Goal: Task Accomplishment & Management: Manage account settings

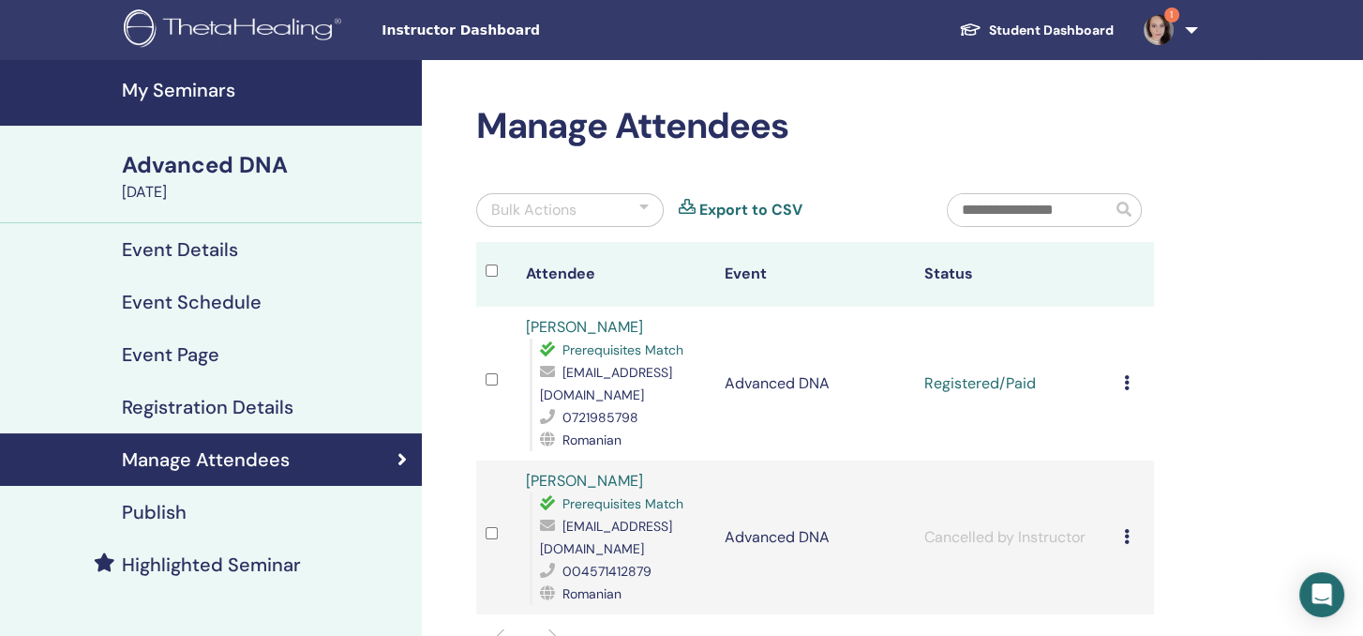
click at [192, 246] on h4 "Event Details" at bounding box center [180, 249] width 116 height 23
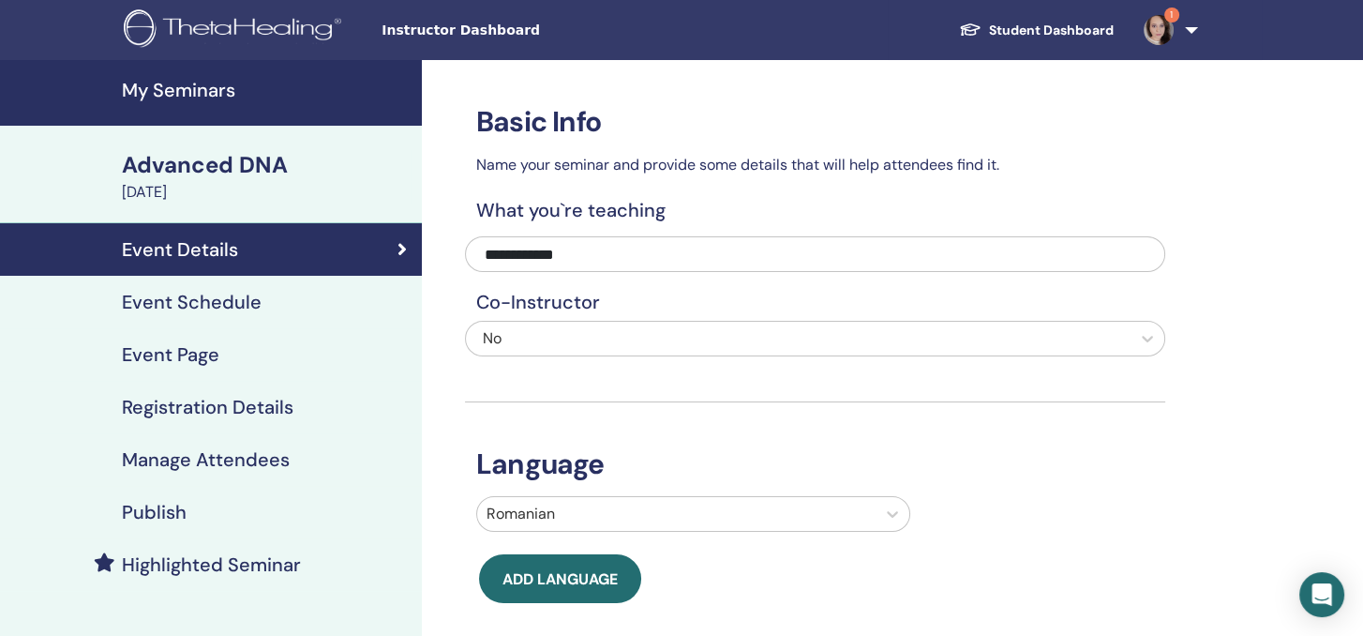
click at [212, 404] on h4 "Registration Details" at bounding box center [208, 407] width 172 height 23
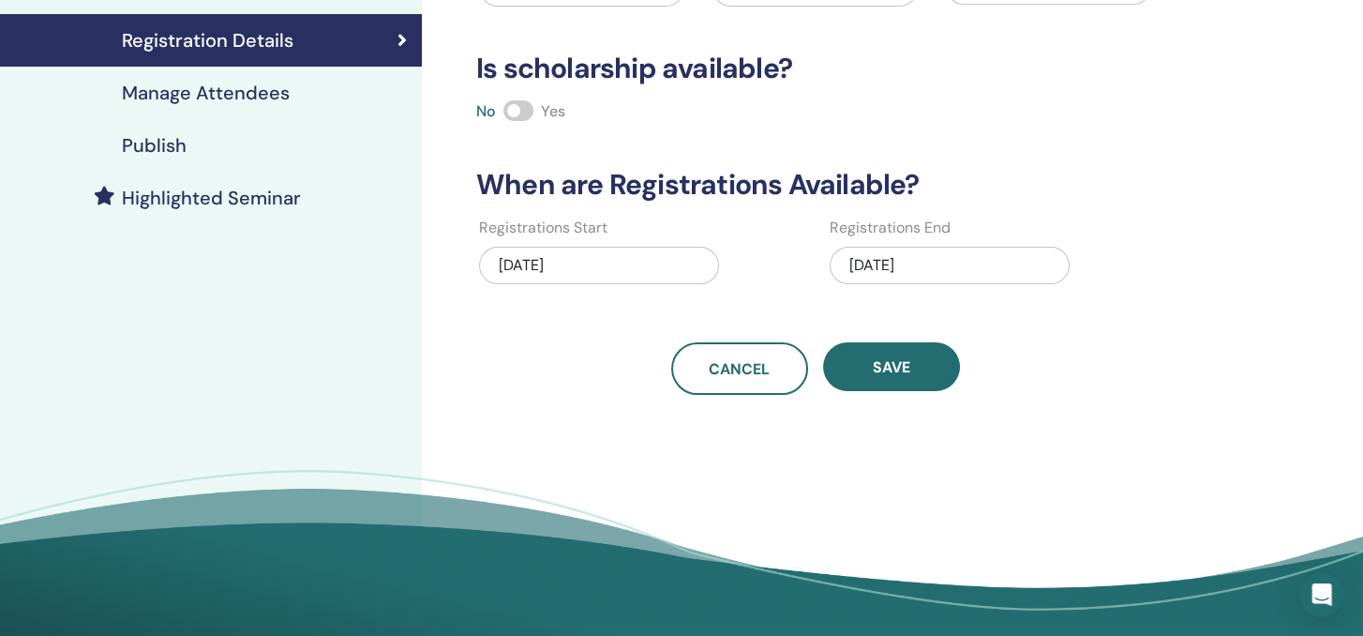
scroll to position [375, 0]
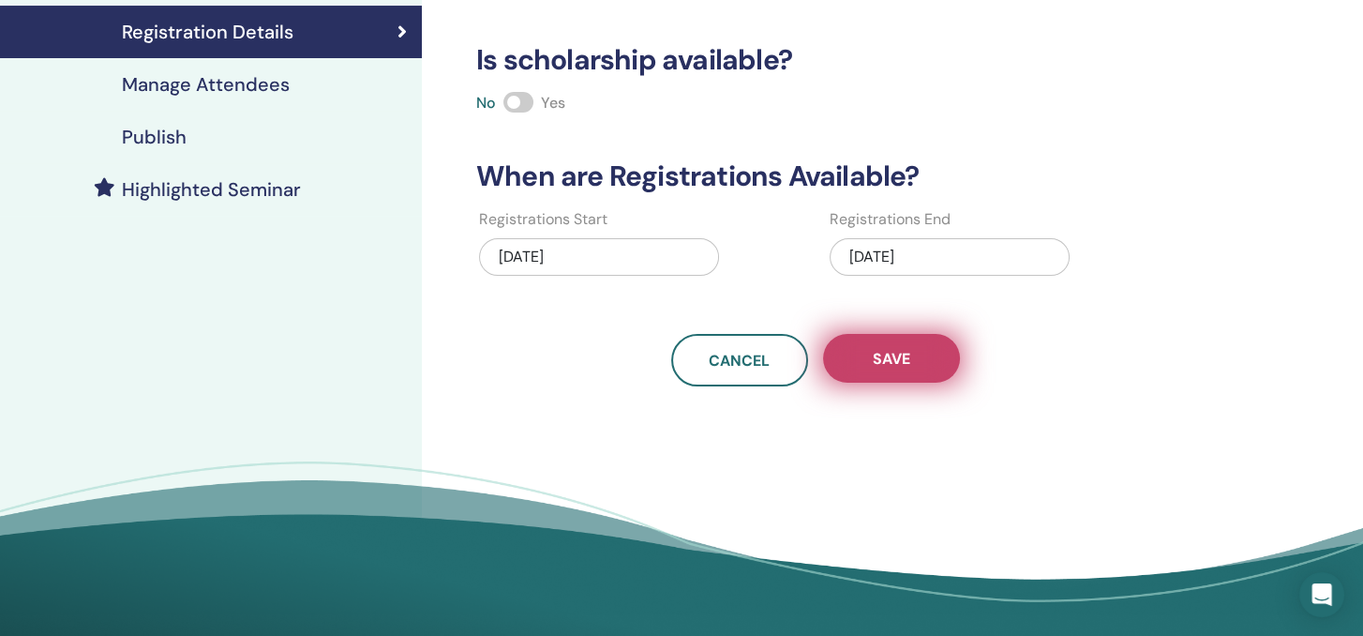
click at [888, 358] on span "Save" at bounding box center [892, 359] width 38 height 20
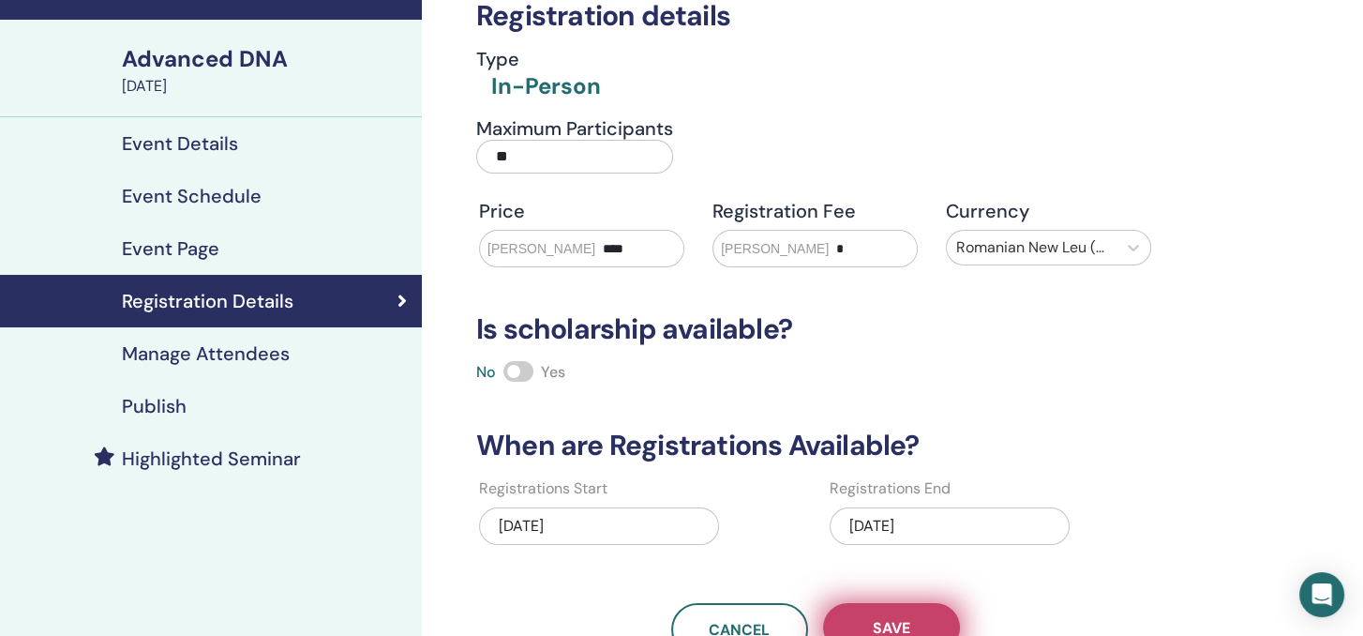
scroll to position [0, 0]
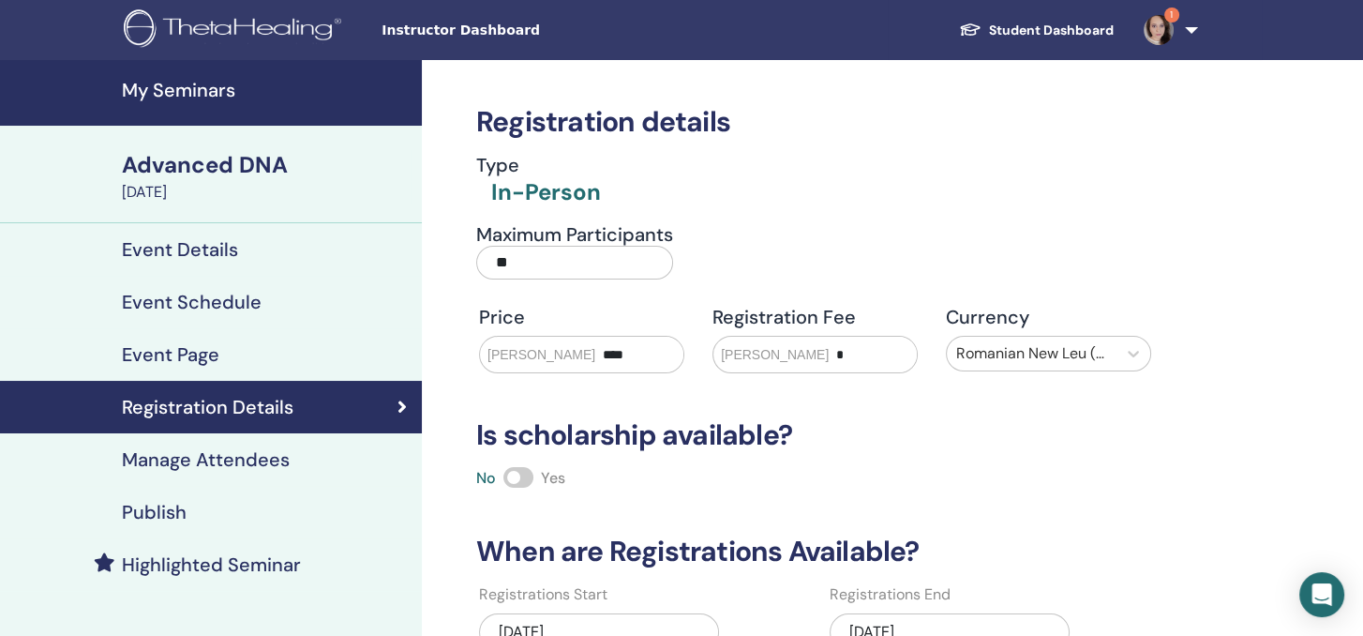
click at [168, 496] on link "Publish" at bounding box center [211, 512] width 422 height 53
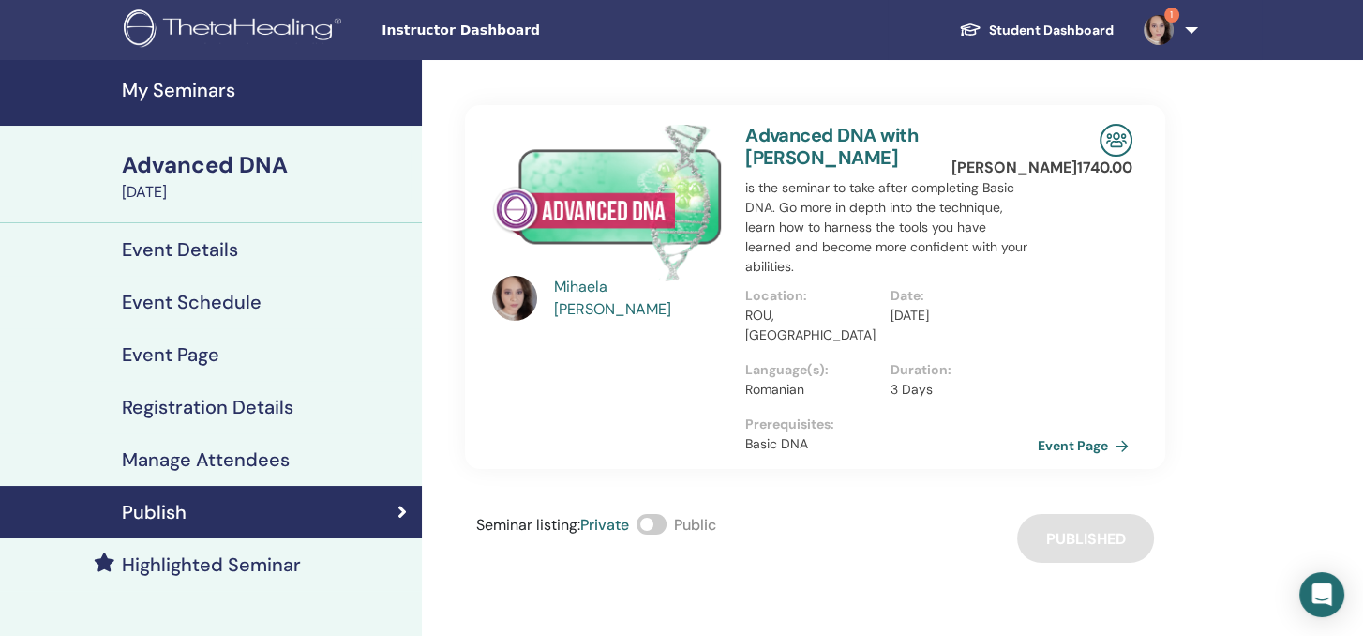
click at [1100, 431] on link "Event Page" at bounding box center [1087, 445] width 98 height 28
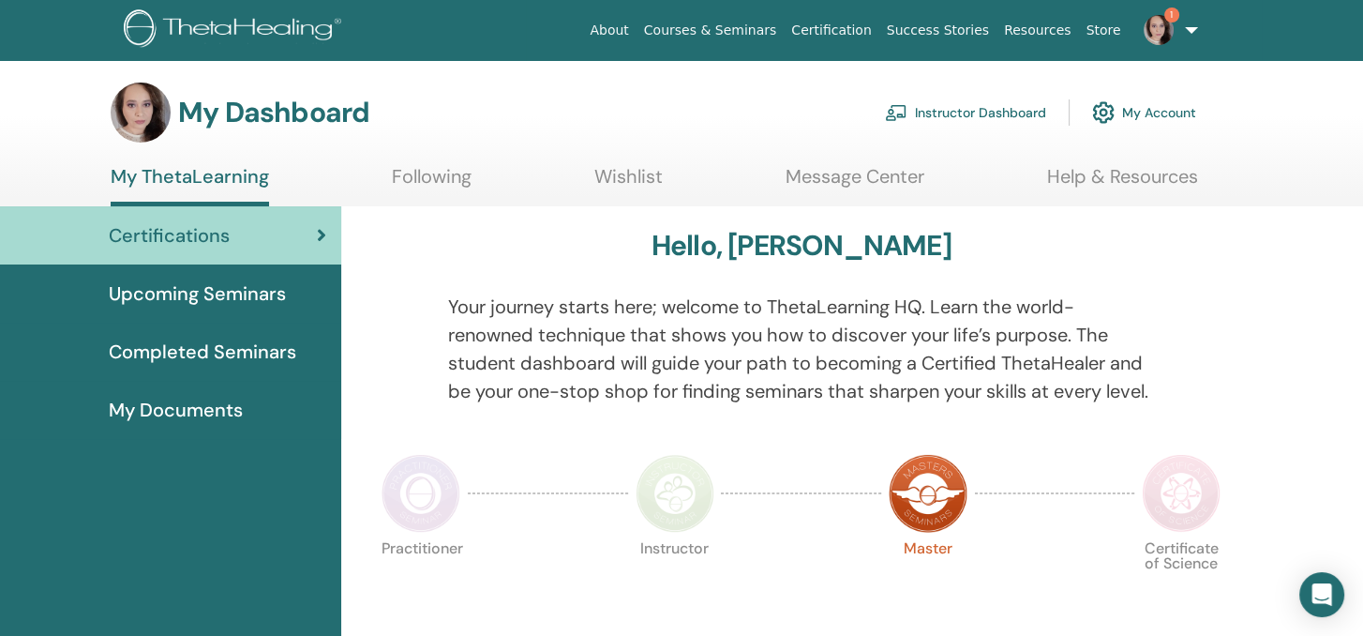
click at [1005, 113] on link "Instructor Dashboard" at bounding box center [965, 112] width 161 height 41
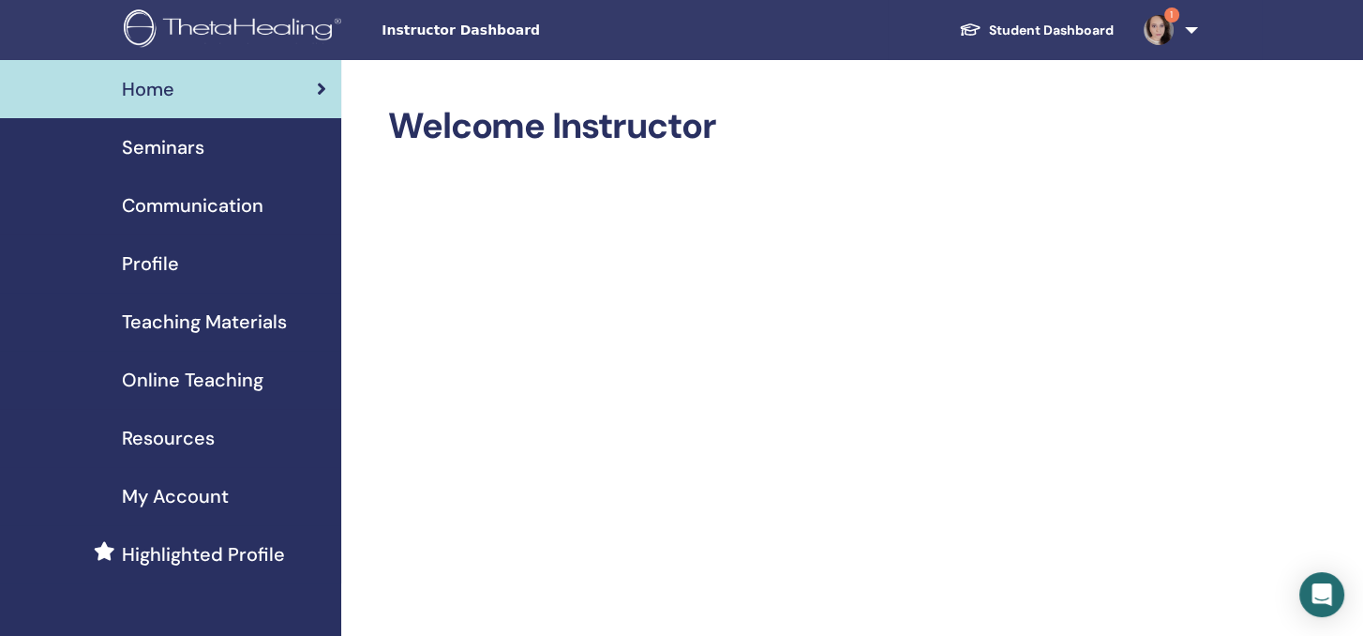
click at [184, 148] on span "Seminars" at bounding box center [163, 147] width 83 height 28
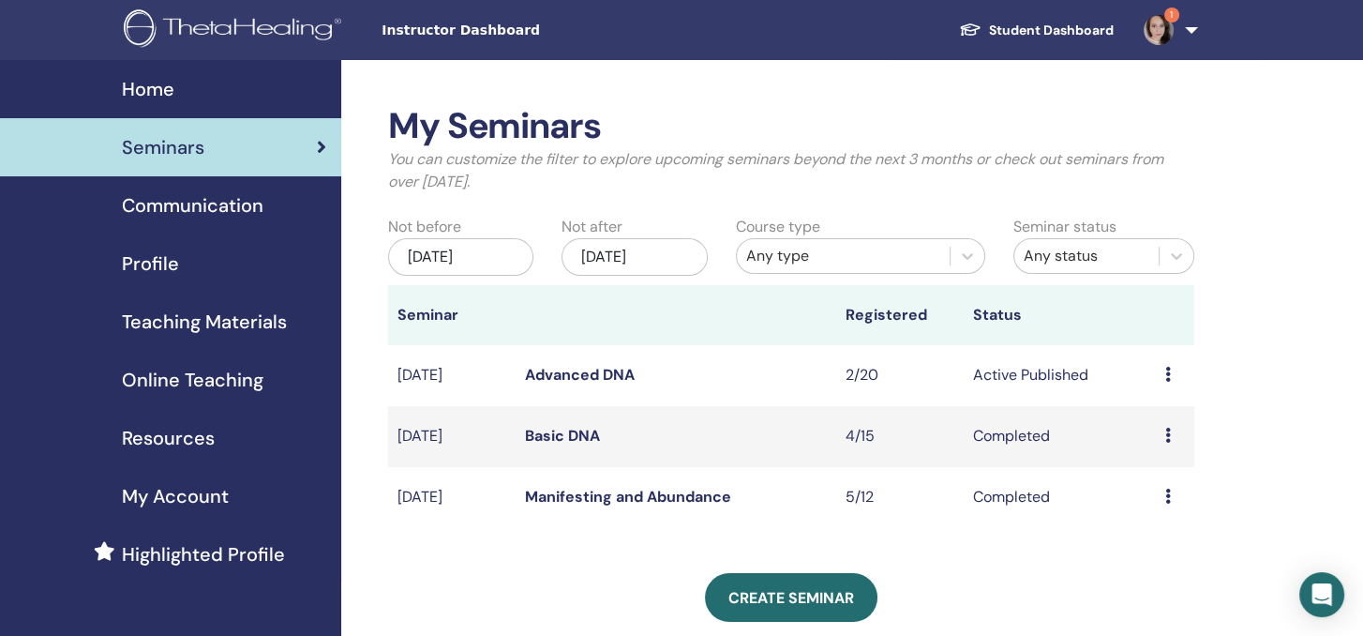
click at [1285, 306] on div "My Seminars You can customize the filter to explore upcoming seminars beyond th…" at bounding box center [852, 610] width 1023 height 1101
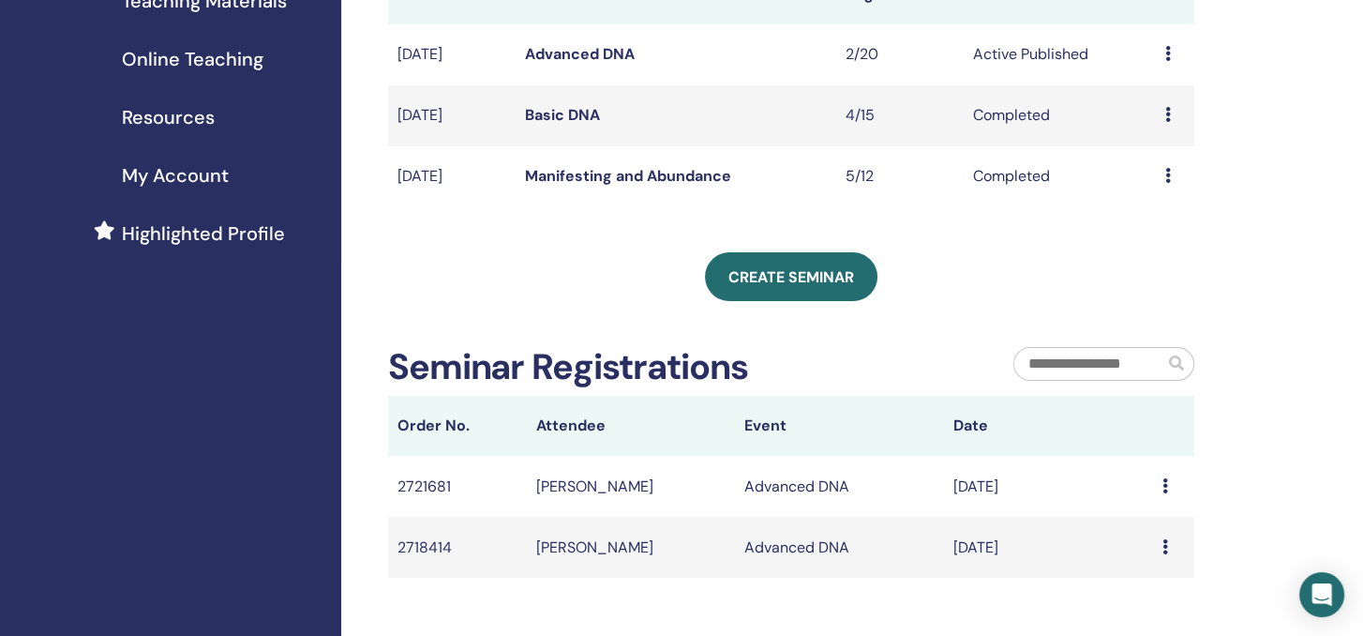
scroll to position [375, 0]
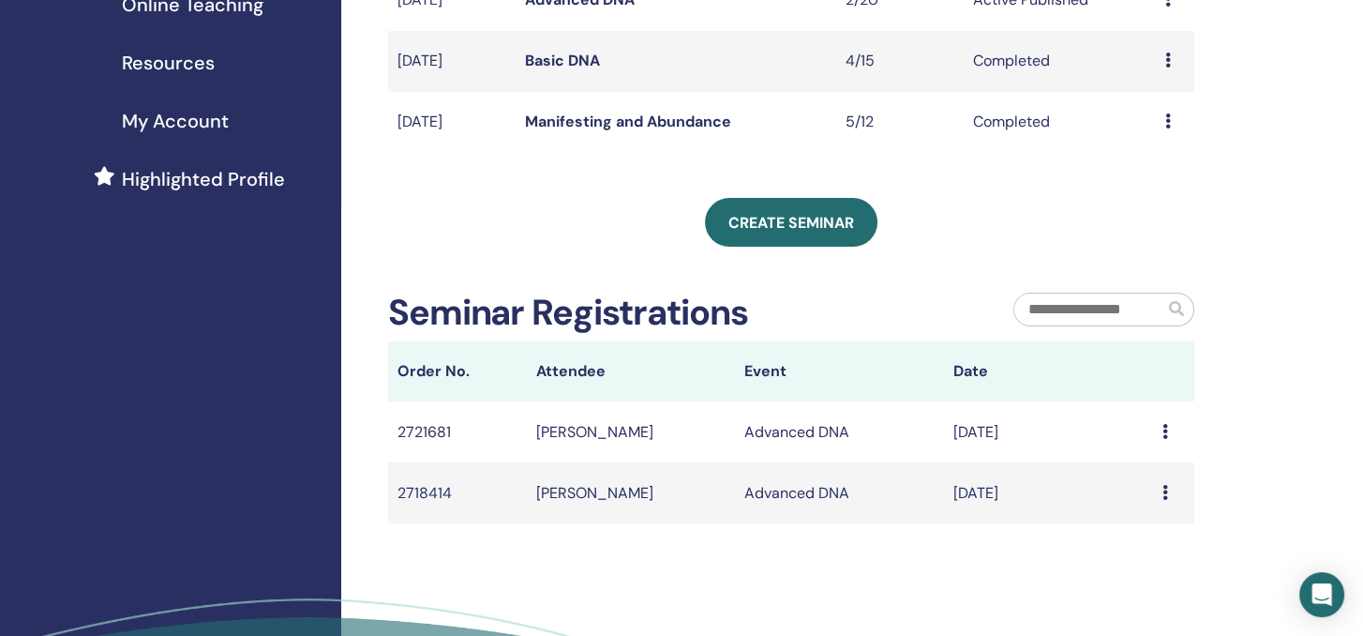
click at [1164, 496] on icon at bounding box center [1165, 492] width 6 height 15
click at [1345, 470] on div "My Seminars You can customize the filter to explore upcoming seminars beyond th…" at bounding box center [852, 235] width 1023 height 1101
click at [611, 499] on td "[PERSON_NAME]" at bounding box center [631, 492] width 209 height 61
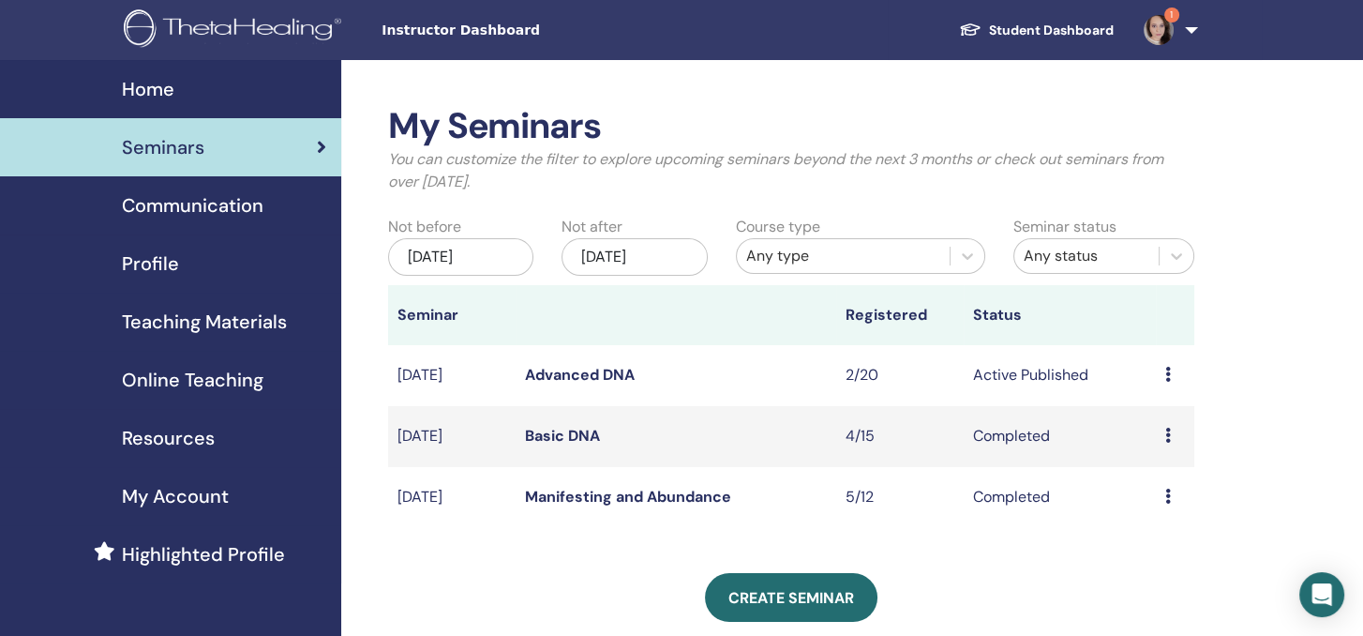
click at [577, 382] on link "Advanced DNA" at bounding box center [580, 375] width 110 height 20
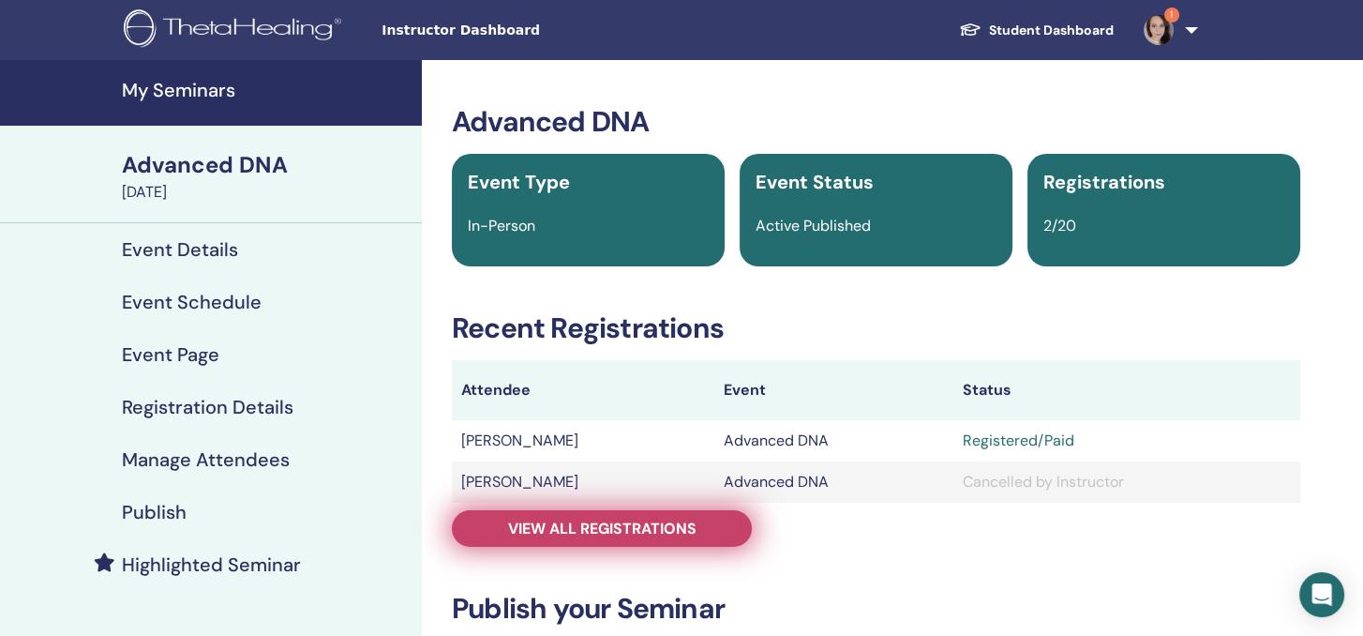
click at [596, 533] on span "View all registrations" at bounding box center [602, 528] width 188 height 20
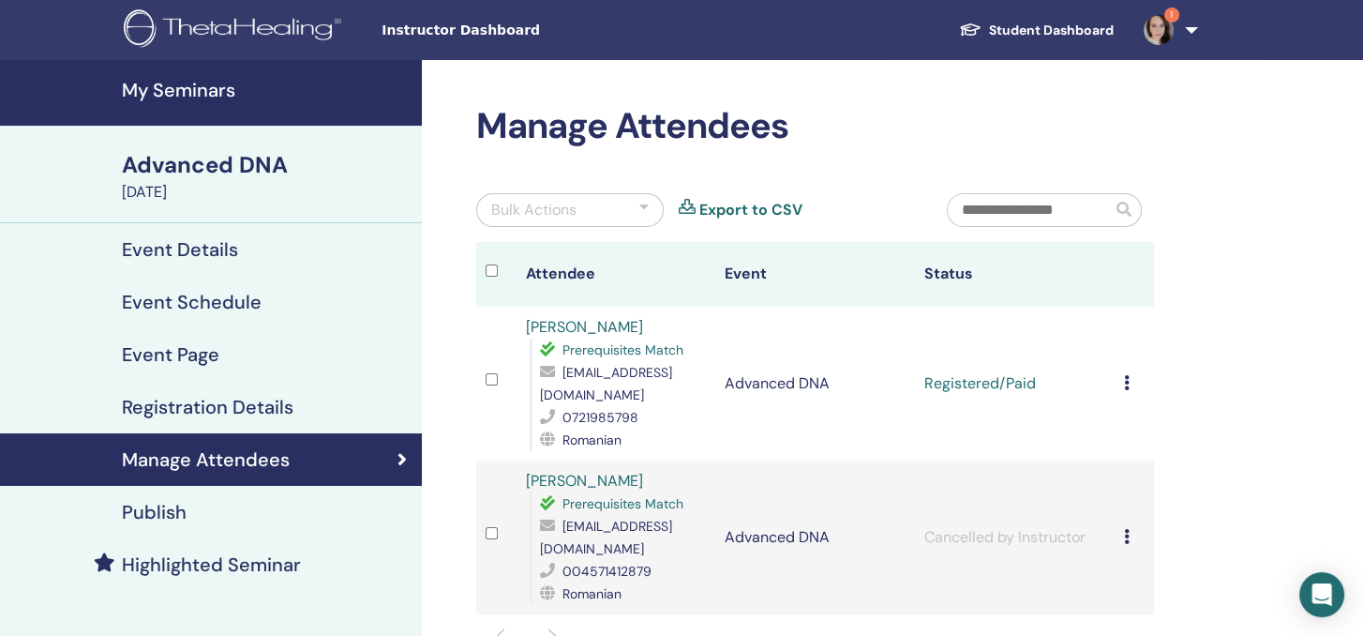
click at [1125, 533] on icon at bounding box center [1127, 536] width 6 height 15
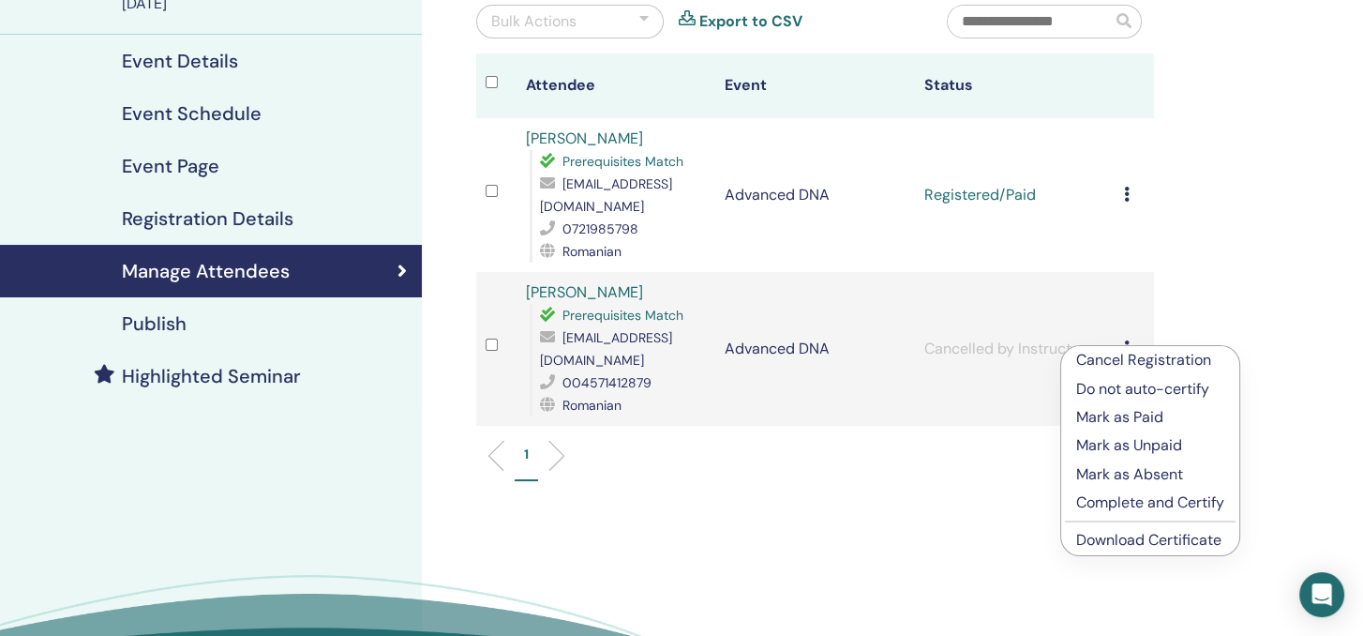
scroll to position [281, 0]
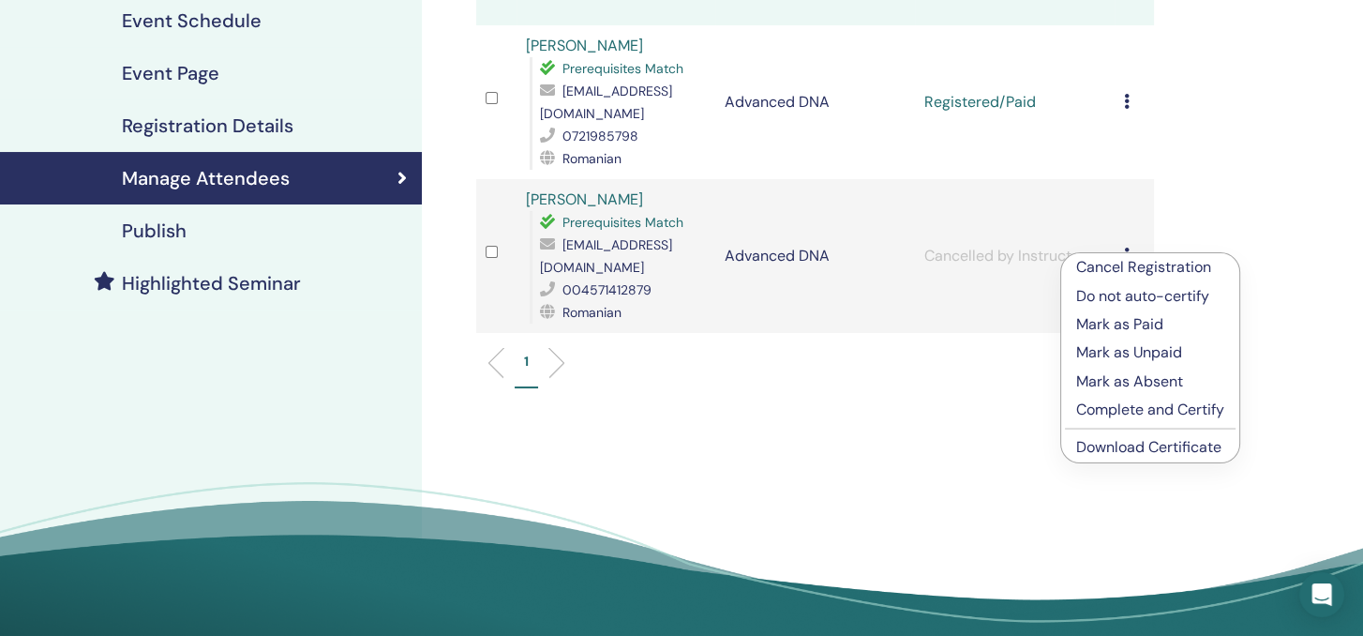
click at [1114, 321] on p "Mark as Paid" at bounding box center [1150, 324] width 148 height 23
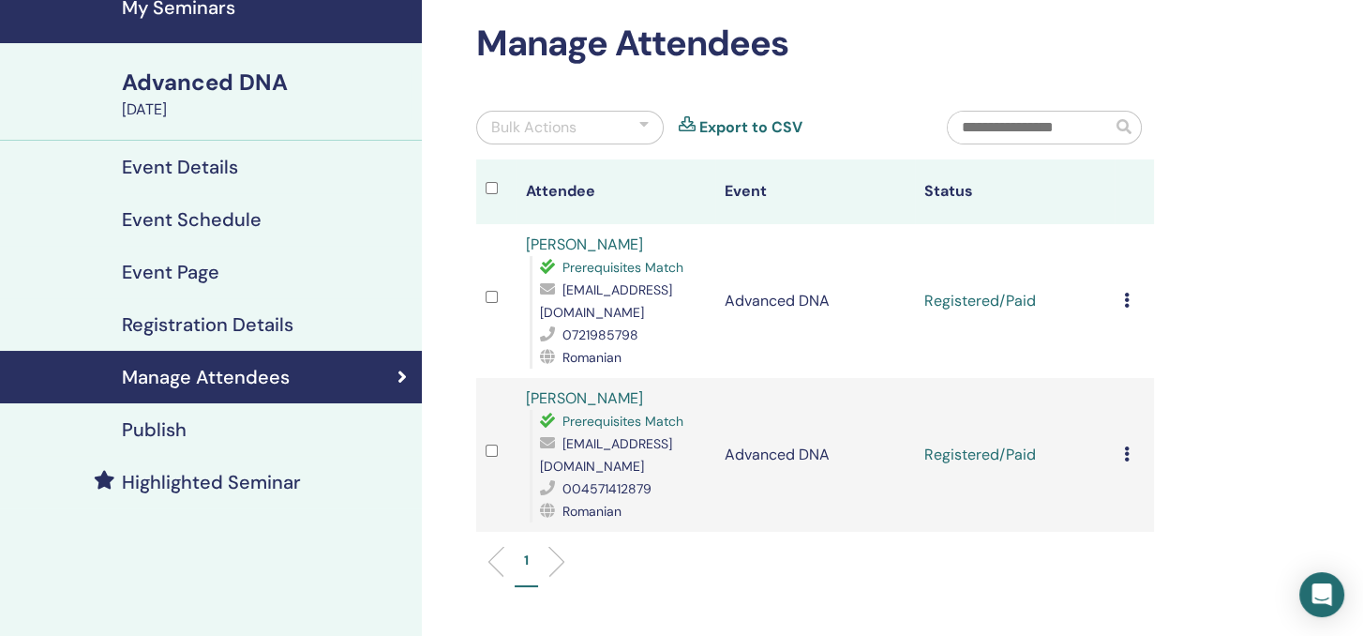
scroll to position [188, 0]
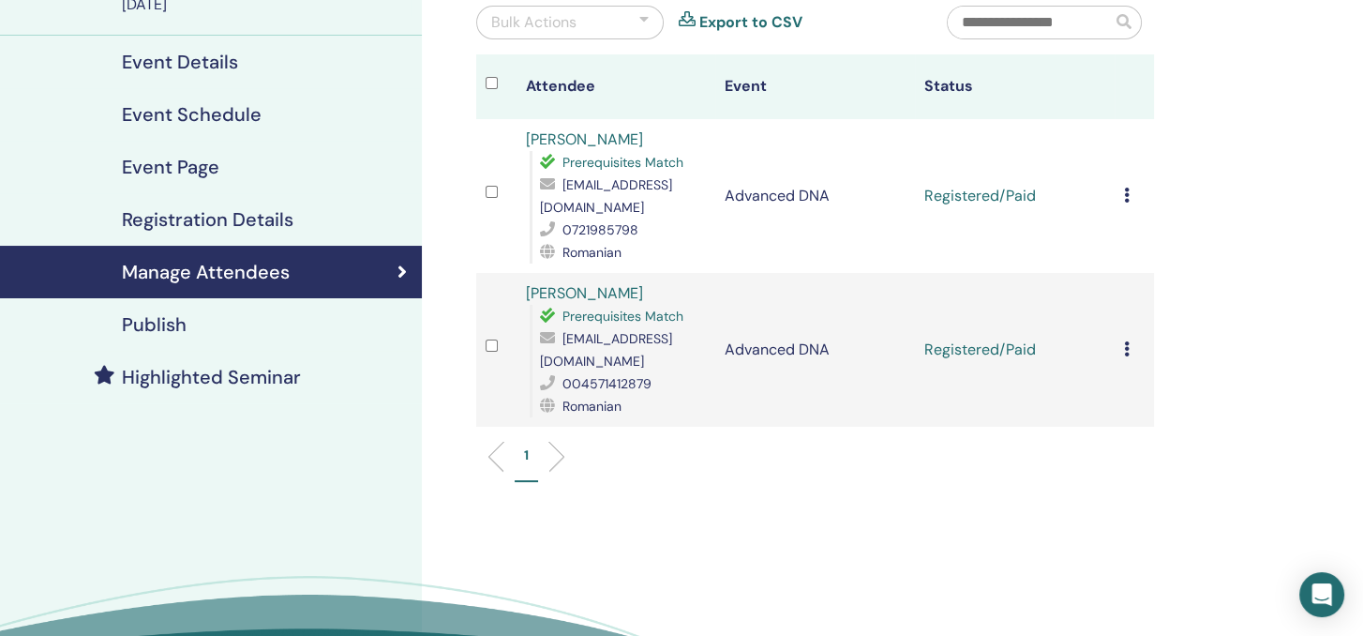
click at [605, 288] on link "[PERSON_NAME]" at bounding box center [584, 293] width 117 height 20
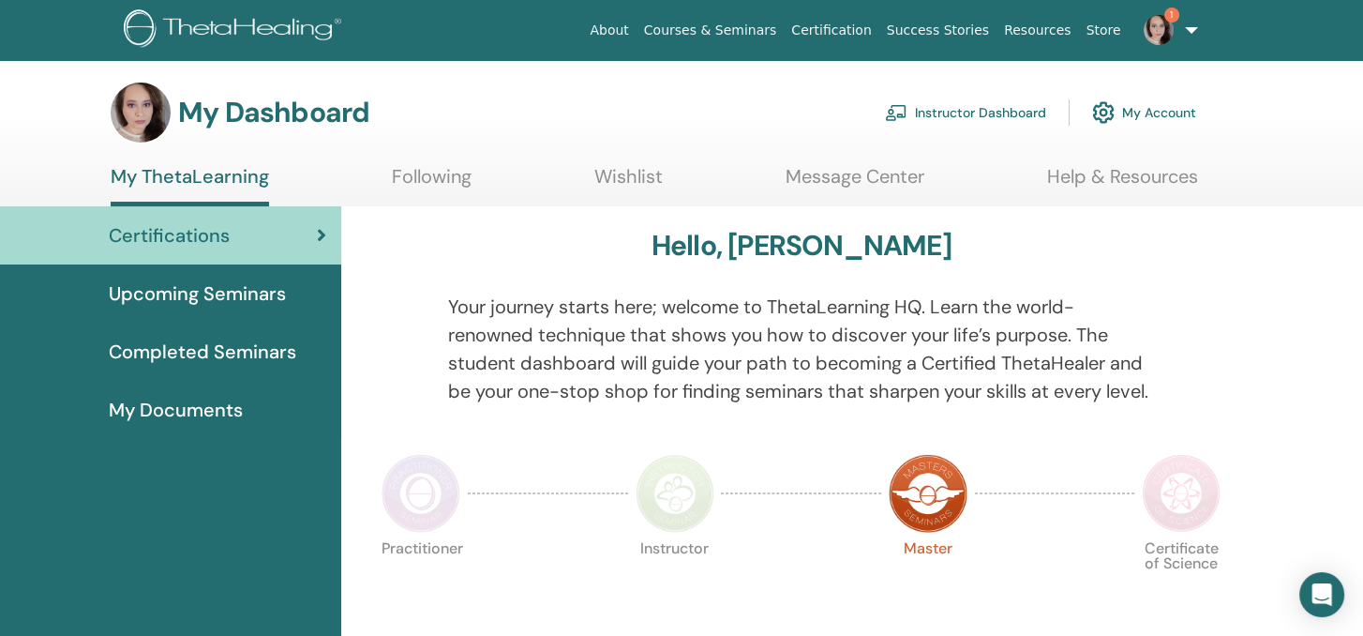
click at [974, 108] on link "Instructor Dashboard" at bounding box center [965, 112] width 161 height 41
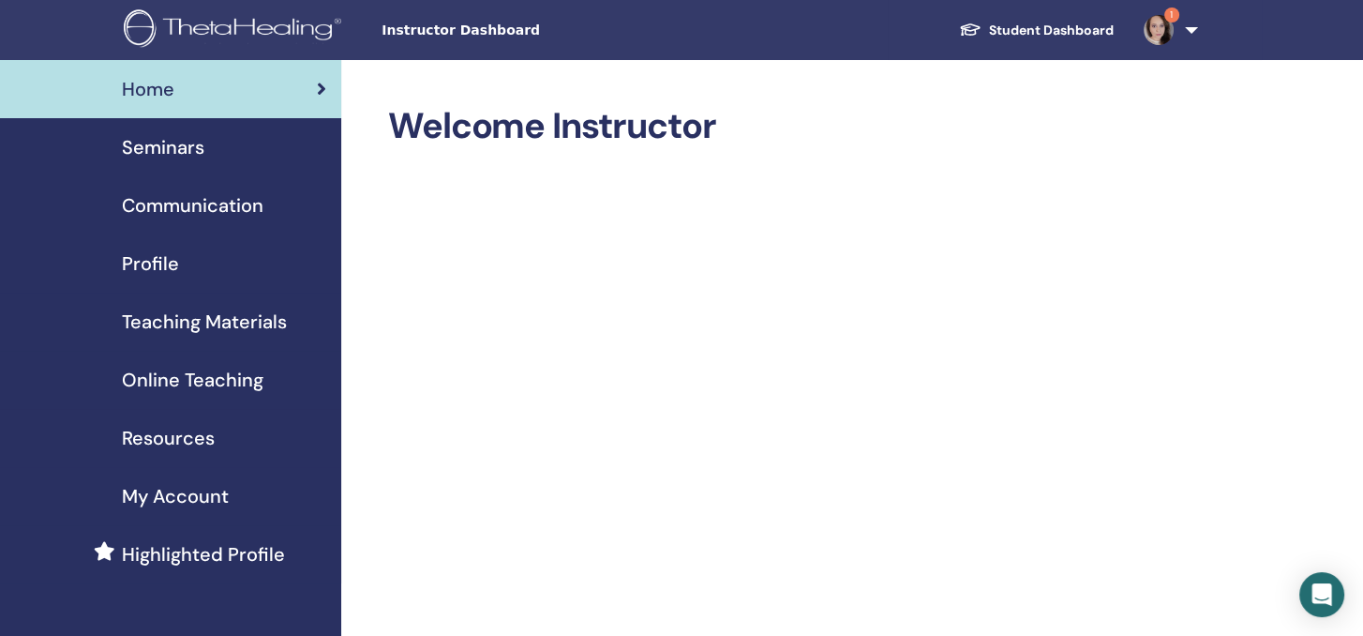
click at [145, 151] on span "Seminars" at bounding box center [163, 147] width 83 height 28
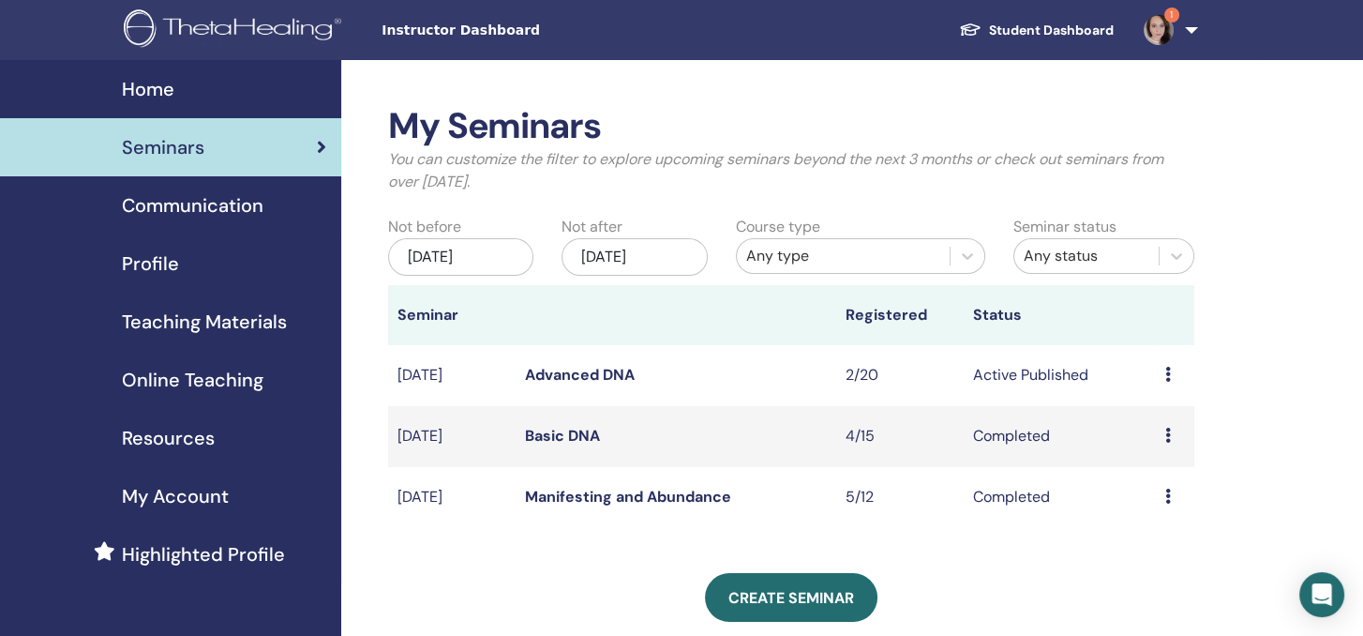
click at [606, 370] on link "Advanced DNA" at bounding box center [580, 375] width 110 height 20
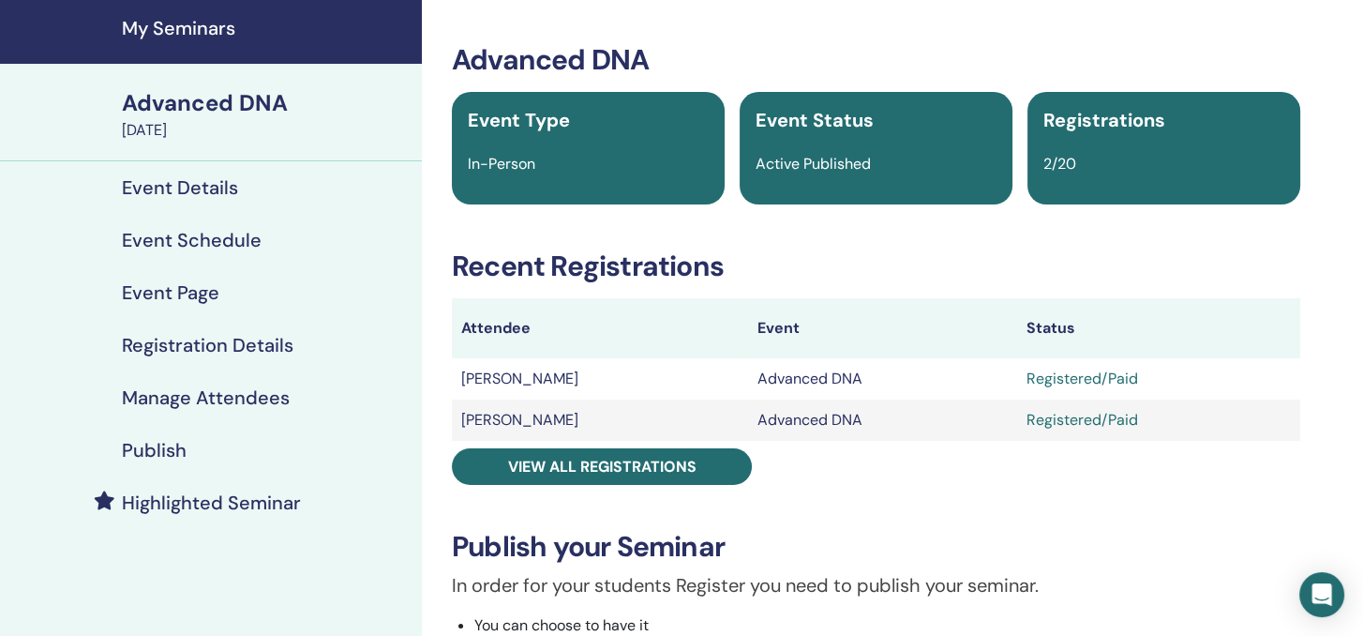
scroll to position [94, 0]
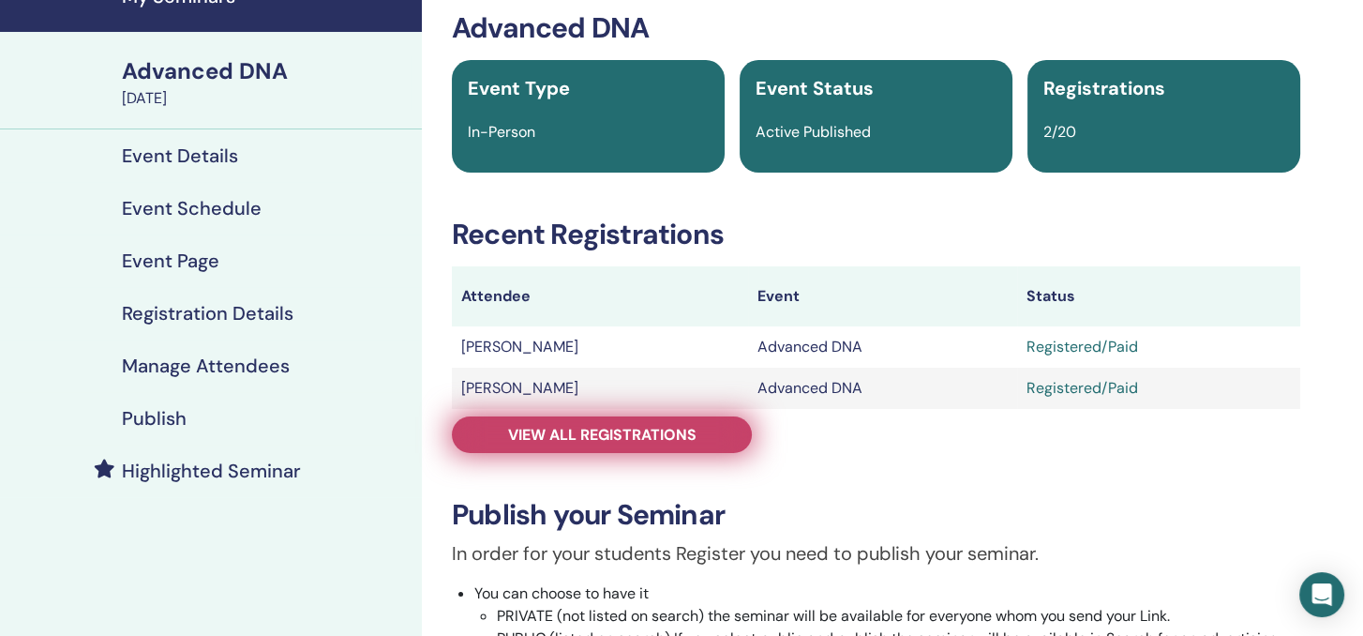
click at [703, 432] on link "View all registrations" at bounding box center [602, 434] width 300 height 37
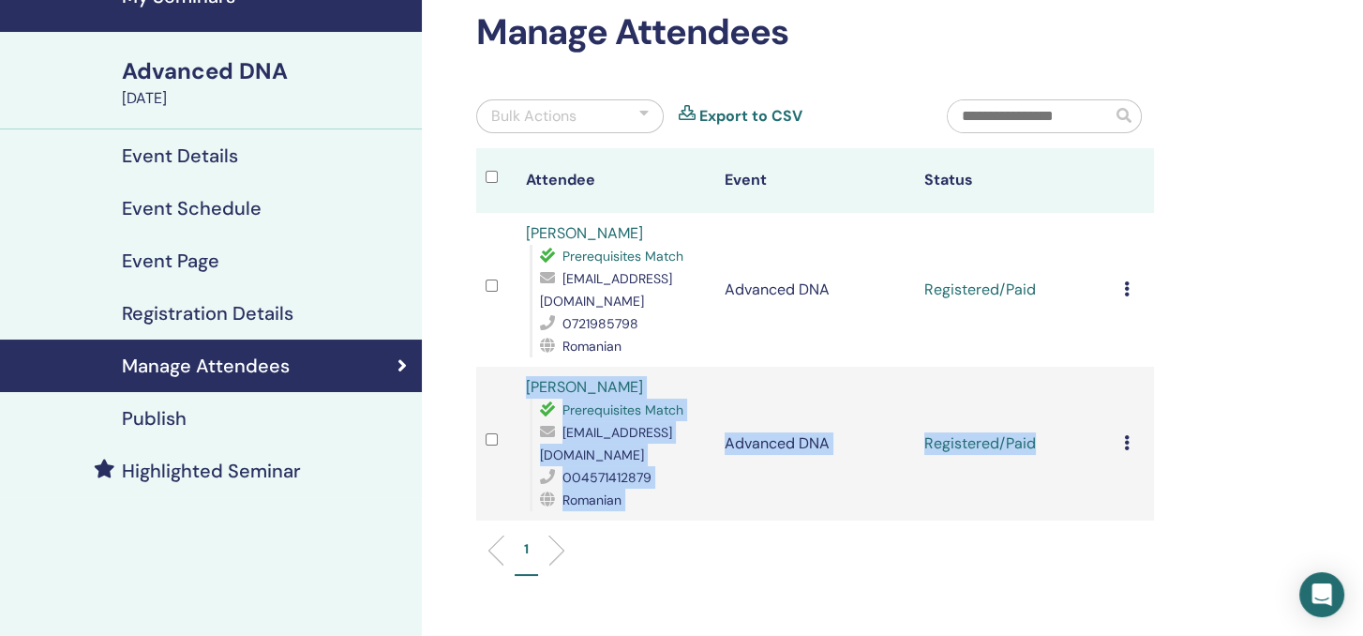
drag, startPoint x: 522, startPoint y: 383, endPoint x: 1085, endPoint y: 475, distance: 570.0
click at [1085, 475] on tr "[PERSON_NAME] Prerequisites Match [EMAIL_ADDRESS][DOMAIN_NAME] 004571412879 Rom…" at bounding box center [815, 444] width 678 height 154
copy tr "[PERSON_NAME] Prerequisites Match [EMAIL_ADDRESS][DOMAIN_NAME] 004571412879 Rom…"
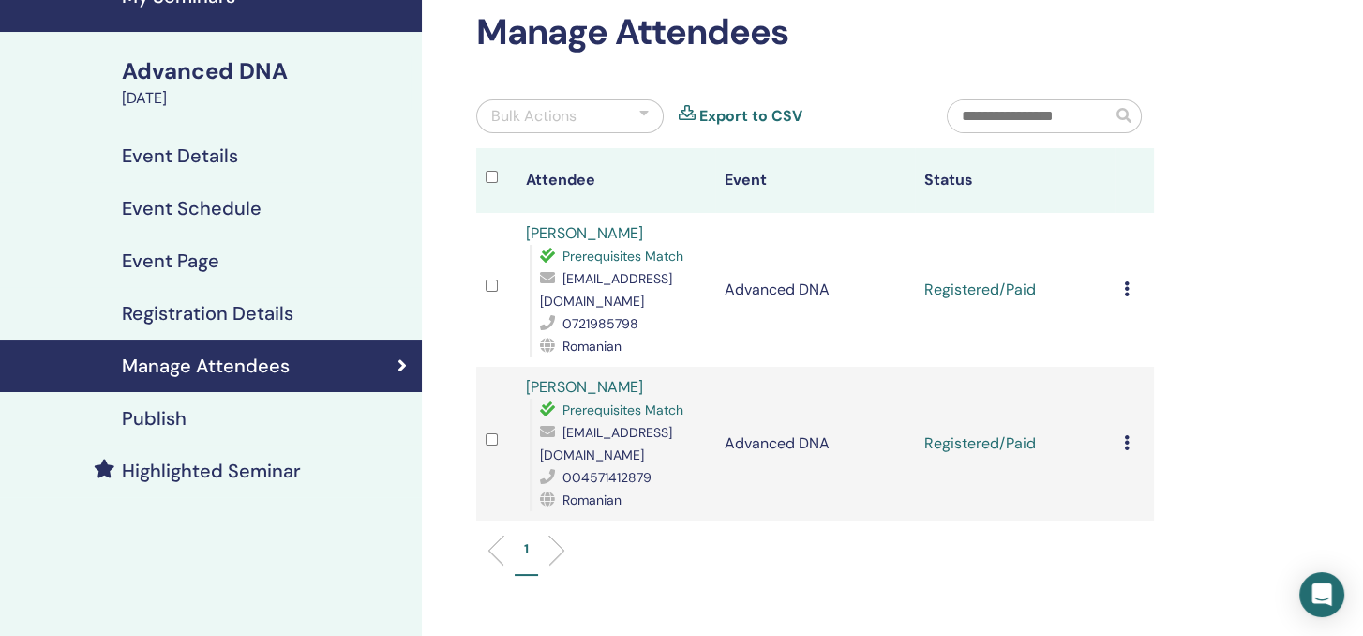
click at [1249, 336] on div "Manage Attendees Bulk Actions Export to CSV Attendee Event Status [PERSON_NAME]…" at bounding box center [876, 411] width 909 height 891
click at [153, 415] on h4 "Publish" at bounding box center [154, 418] width 65 height 23
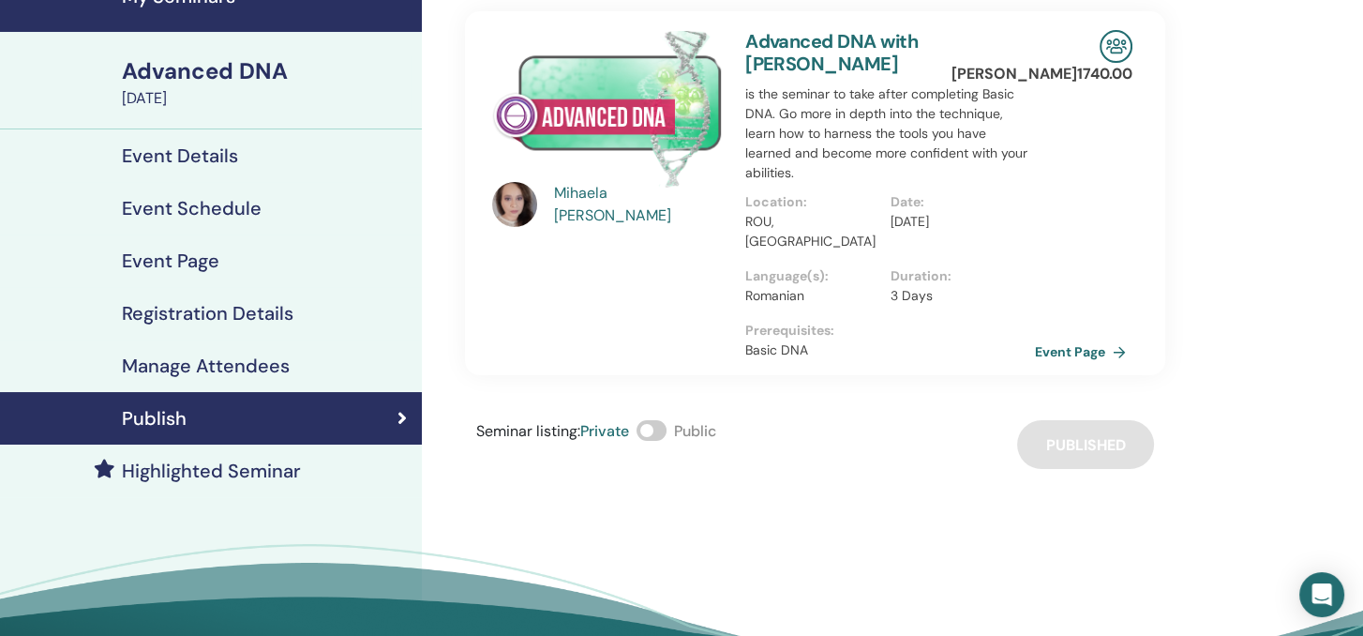
click at [795, 496] on div "[PERSON_NAME] Advanced DNA with [PERSON_NAME] is the seminar to take after comp…" at bounding box center [876, 348] width 909 height 765
click at [141, 140] on link "Event Details" at bounding box center [211, 155] width 422 height 53
